Goal: Find contact information: Find contact information

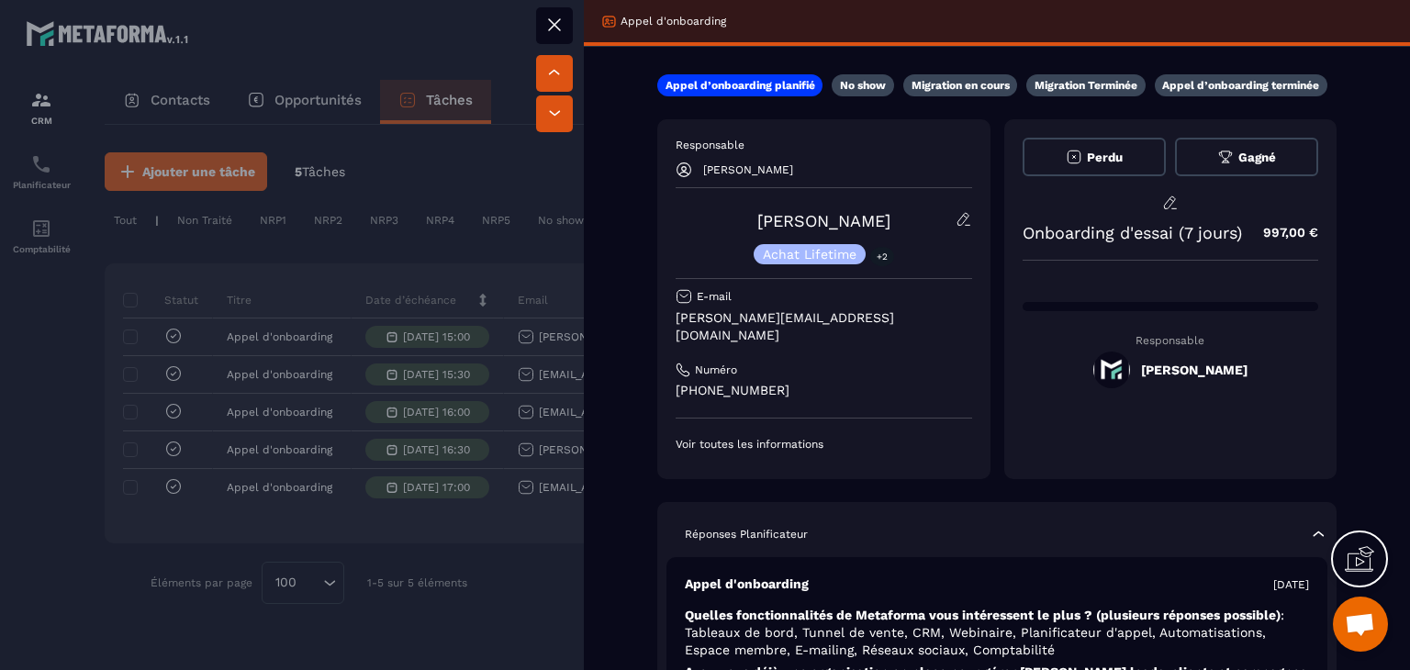
click at [91, 389] on div at bounding box center [705, 335] width 1410 height 670
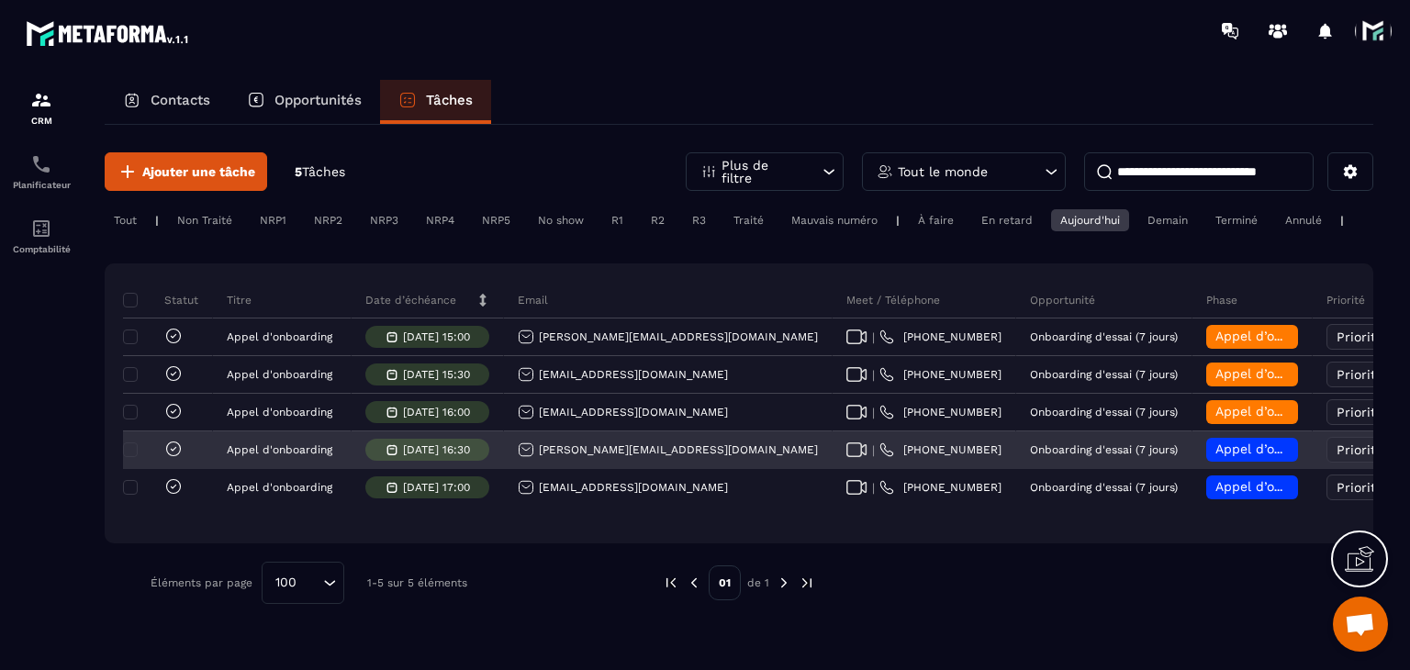
click at [833, 454] on div "| [PHONE_NUMBER]" at bounding box center [925, 450] width 184 height 37
click at [846, 457] on icon at bounding box center [856, 450] width 21 height 15
click at [577, 458] on div "[PERSON_NAME][EMAIL_ADDRESS][DOMAIN_NAME]" at bounding box center [668, 450] width 300 height 17
